Goal: Communication & Community: Answer question/provide support

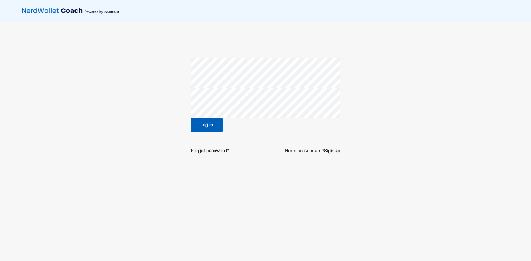
click at [211, 125] on button "Log in" at bounding box center [207, 125] width 32 height 14
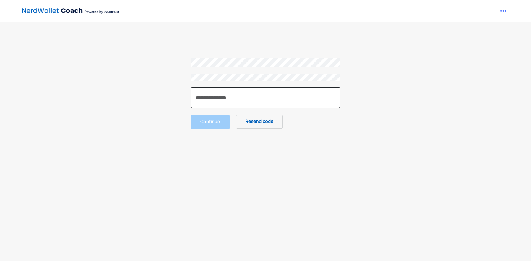
click at [220, 96] on input "number" at bounding box center [265, 97] width 149 height 21
paste input "******"
type input "******"
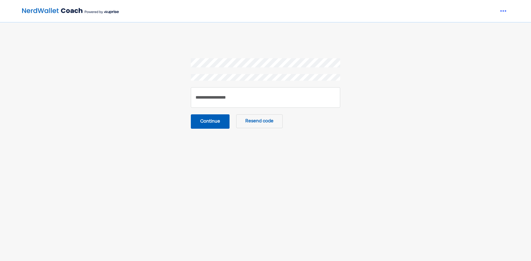
click at [210, 122] on button "Continue" at bounding box center [210, 121] width 39 height 14
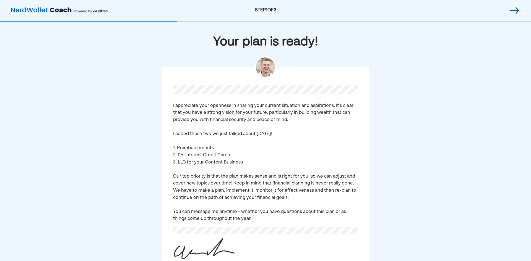
scroll to position [39, 0]
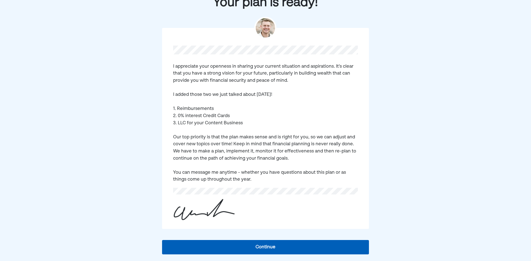
click at [260, 251] on button "Continue" at bounding box center [265, 247] width 207 height 14
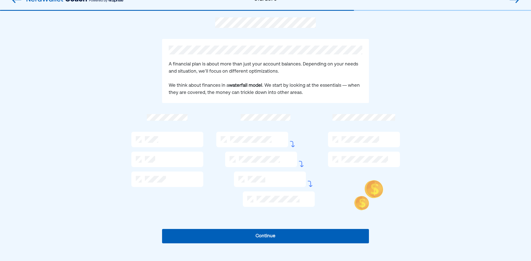
scroll to position [0, 0]
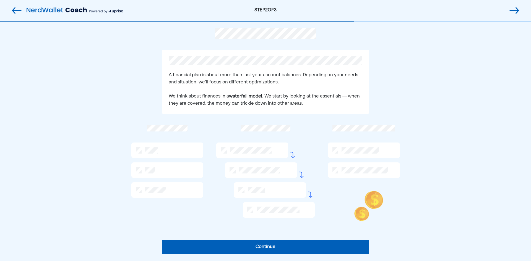
click at [226, 248] on button "Continue" at bounding box center [265, 247] width 207 height 14
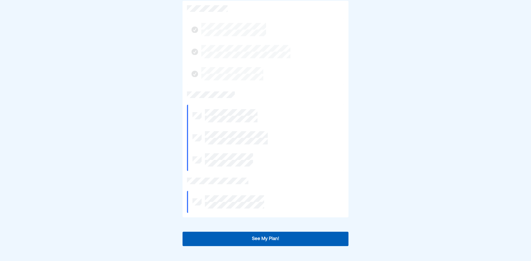
scroll to position [119, 0]
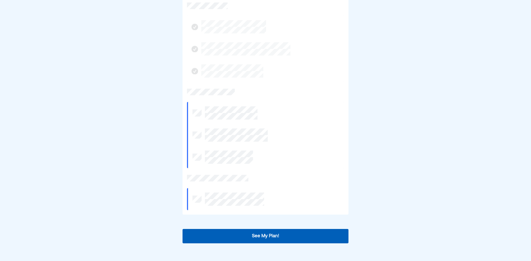
click at [231, 234] on button "See My Plan!" at bounding box center [265, 236] width 166 height 14
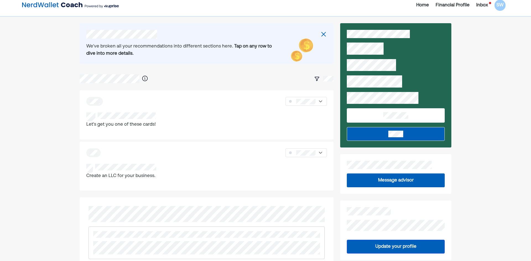
scroll to position [0, 0]
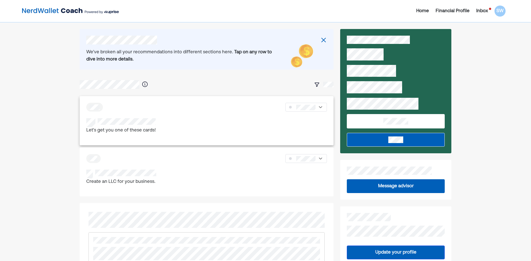
click at [181, 126] on div "Let's get you one of these cards!" at bounding box center [206, 126] width 240 height 16
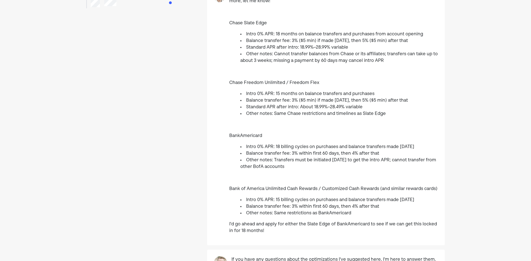
scroll to position [74, 0]
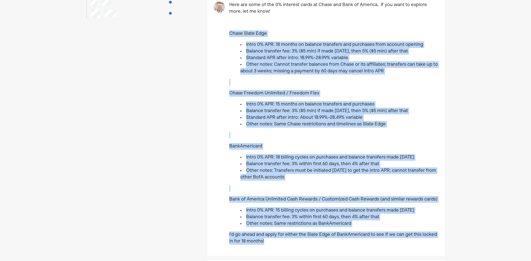
drag, startPoint x: 231, startPoint y: 32, endPoint x: 300, endPoint y: 241, distance: 220.5
click at [300, 241] on div "Here are some of the 0% interest cards at Chase and Bank of America. If you wan…" at bounding box center [333, 126] width 209 height 248
copy div "Lorem Ipsum Dolo Sitam 2% CON: 99 adipis el seddoei temporinc utl etdolorem ali…"
click at [275, 136] on p at bounding box center [333, 135] width 209 height 7
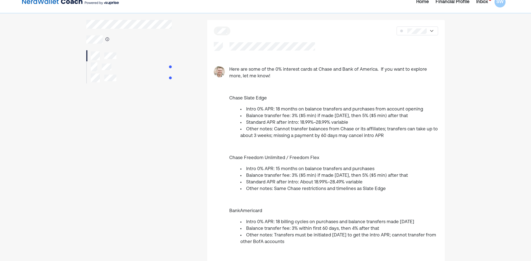
scroll to position [0, 0]
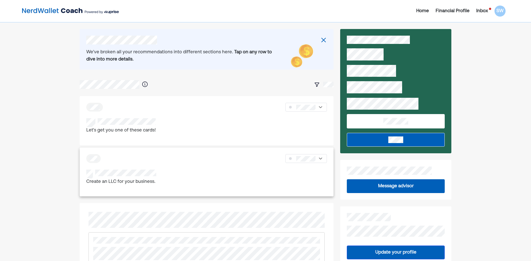
click at [188, 172] on div "Create an LLC for your business." at bounding box center [206, 178] width 240 height 16
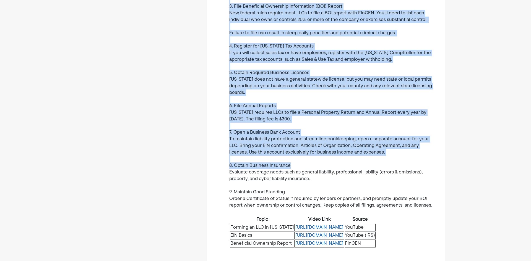
scroll to position [295, 0]
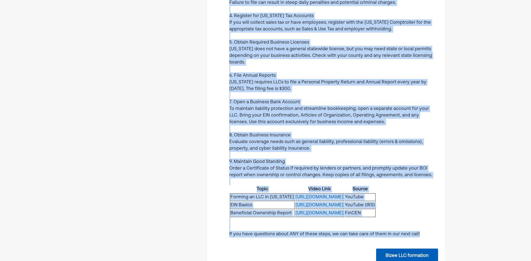
drag, startPoint x: 230, startPoint y: 77, endPoint x: 424, endPoint y: 231, distance: 248.1
click at [424, 231] on div "We want to make sure we get this in place, so I recommend taking the following …" at bounding box center [325, 2] width 237 height 536
copy div "Lo ipsu do sita cons ad eli sedd ei tempo, in U laboreetd magnaa eni adminimve …"
click at [310, 139] on div "Evaluate coverage needs such as general liability, professional liability (erro…" at bounding box center [333, 145] width 209 height 13
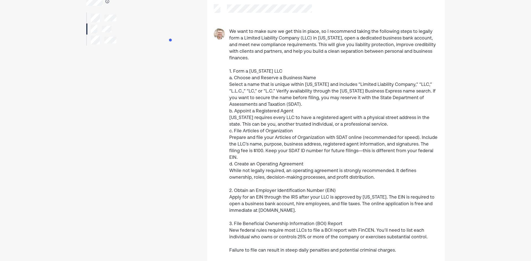
scroll to position [0, 0]
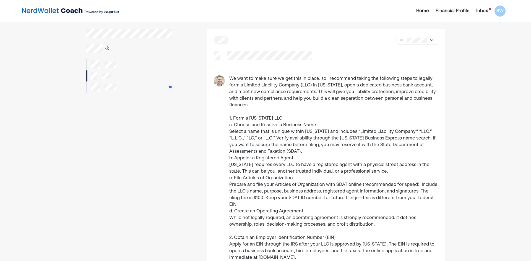
click at [484, 12] on div "Inbox" at bounding box center [482, 11] width 12 height 7
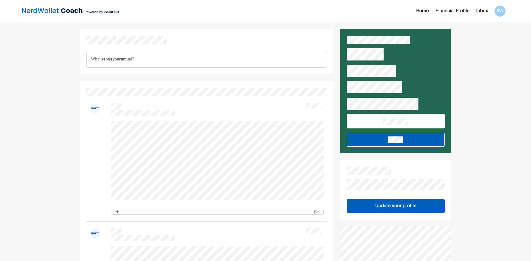
click at [385, 140] on button at bounding box center [396, 140] width 98 height 14
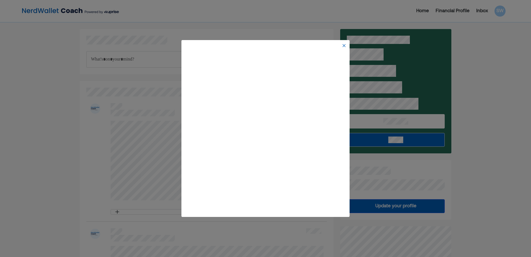
click at [342, 48] on img at bounding box center [344, 45] width 4 height 4
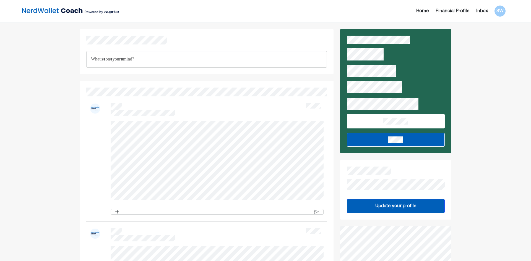
click at [484, 11] on div "Inbox" at bounding box center [482, 11] width 12 height 7
click at [481, 13] on div "Inbox" at bounding box center [482, 11] width 12 height 7
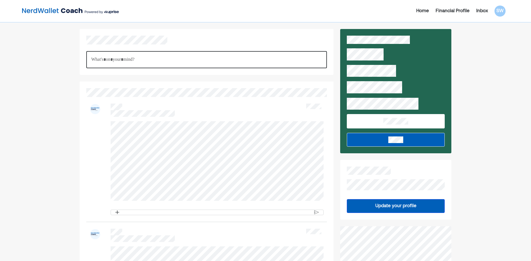
click at [184, 58] on p "Rich Text Editor. Editing area: main" at bounding box center [206, 59] width 231 height 7
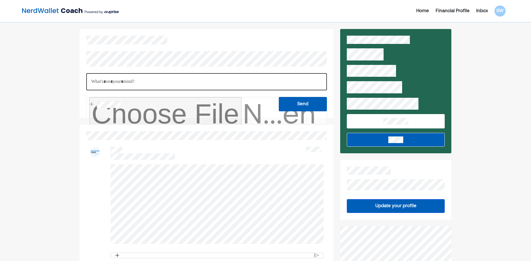
click at [147, 78] on p "Rich Text Editor. Editing area: main" at bounding box center [206, 81] width 231 height 7
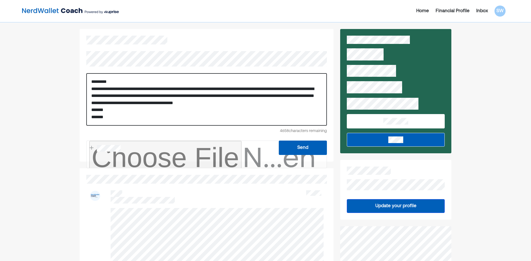
click at [106, 109] on p "*******" at bounding box center [206, 109] width 231 height 7
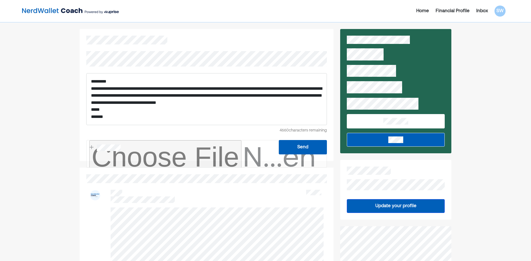
click at [301, 148] on button "Send" at bounding box center [303, 147] width 48 height 14
click at [295, 145] on button "Send" at bounding box center [303, 147] width 48 height 14
